Goal: Browse casually: Explore the website without a specific task or goal

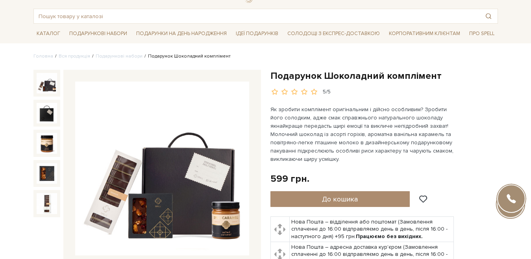
scroll to position [39, 0]
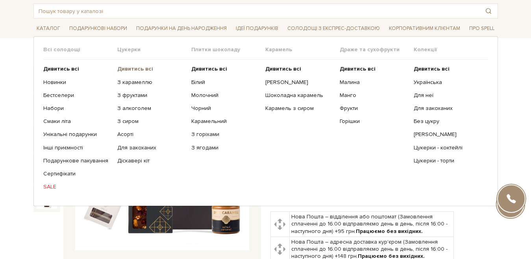
click at [140, 68] on b "Дивитись всі" at bounding box center [135, 68] width 36 height 7
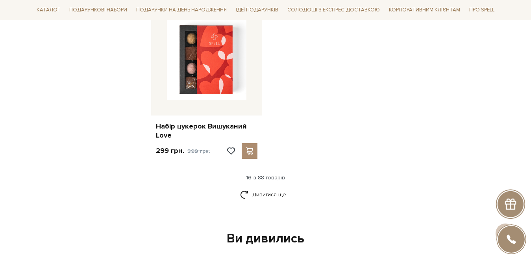
scroll to position [985, 0]
click at [263, 192] on link "Дивитися ще" at bounding box center [265, 195] width 51 height 14
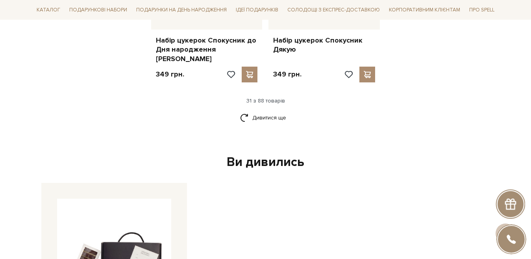
scroll to position [1930, 0]
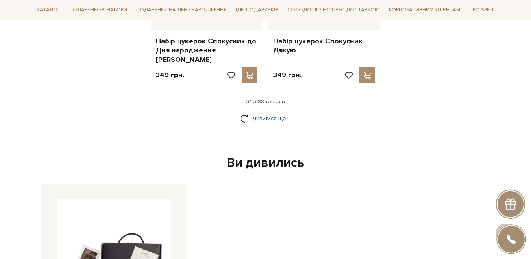
click at [263, 111] on link "Дивитися ще" at bounding box center [265, 118] width 51 height 14
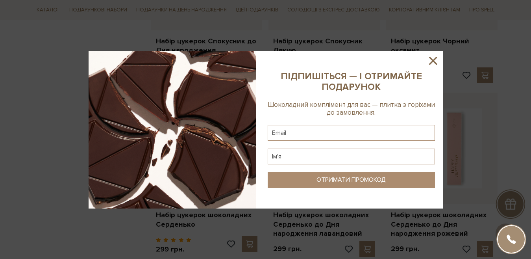
click at [428, 59] on icon at bounding box center [433, 60] width 13 height 13
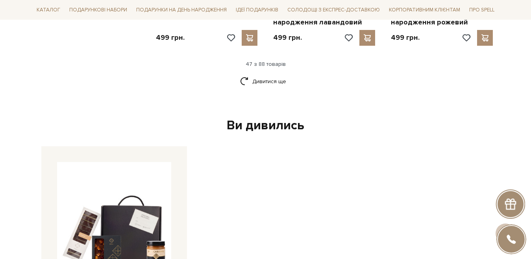
scroll to position [2757, 0]
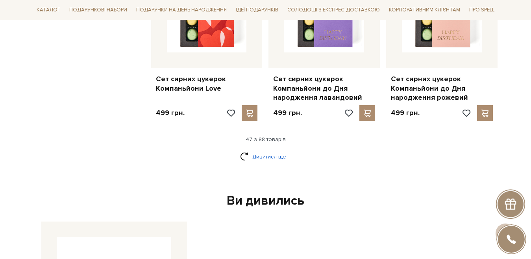
click at [277, 150] on link "Дивитися ще" at bounding box center [265, 157] width 51 height 14
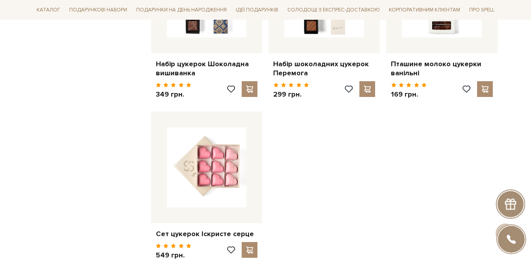
scroll to position [3702, 0]
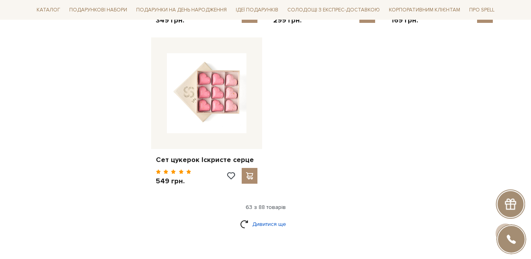
click at [267, 217] on link "Дивитися ще" at bounding box center [265, 224] width 51 height 14
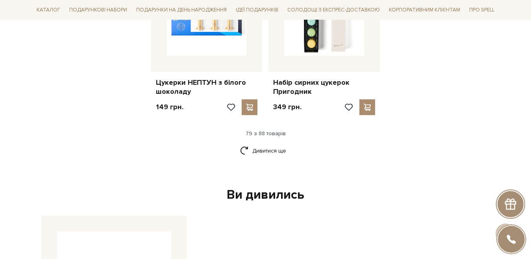
scroll to position [4529, 0]
